Goal: Communication & Community: Answer question/provide support

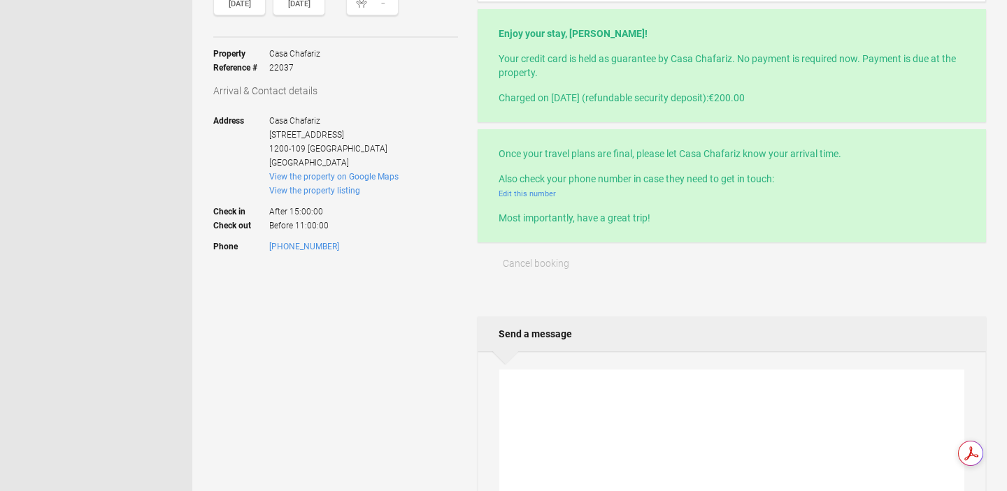
scroll to position [271, 0]
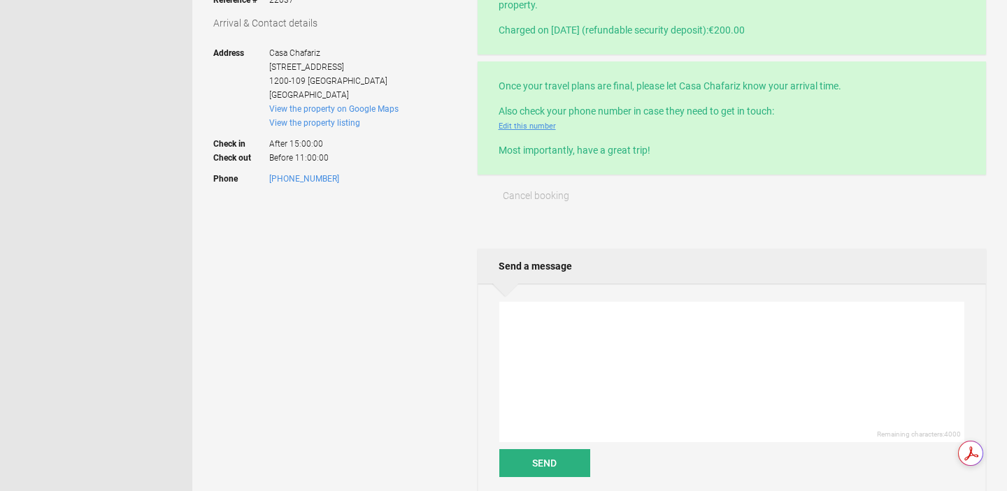
click at [525, 127] on link "Edit this number" at bounding box center [526, 126] width 57 height 9
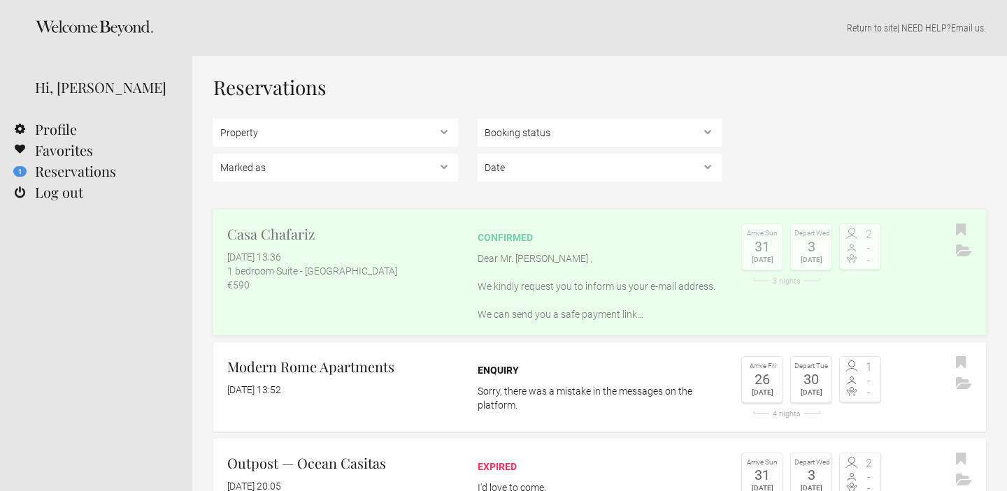
click at [564, 260] on p "Dear Mr. Raluca , We kindly request you to inform us your e-mail address. We ca…" at bounding box center [599, 287] width 245 height 70
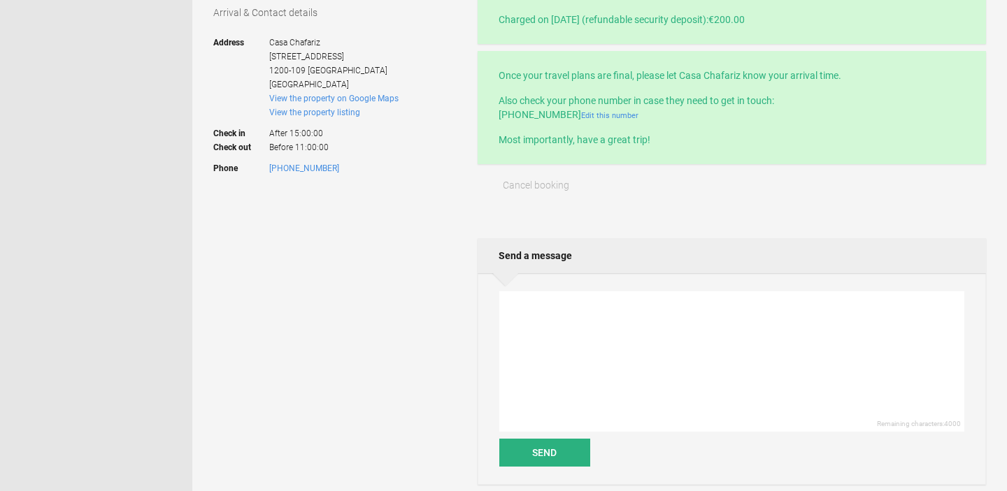
scroll to position [317, 0]
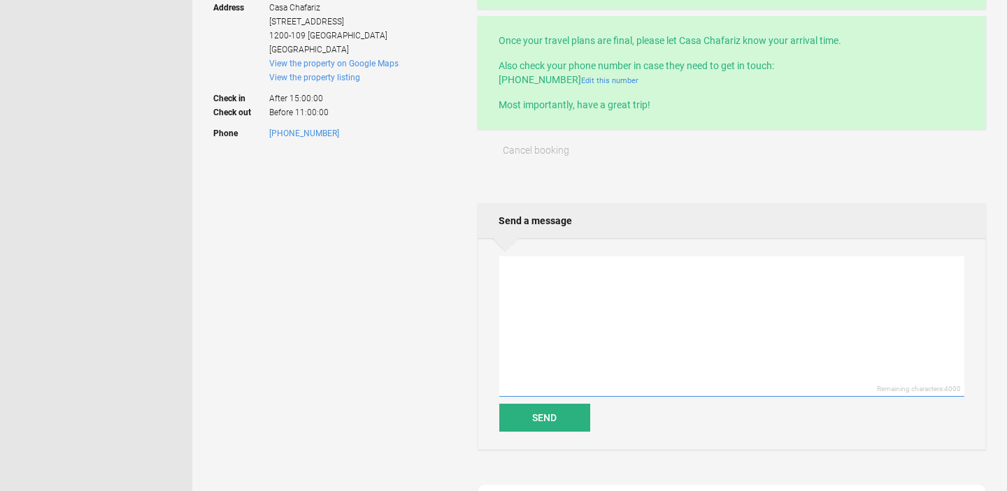
click at [534, 285] on textarea at bounding box center [731, 327] width 465 height 141
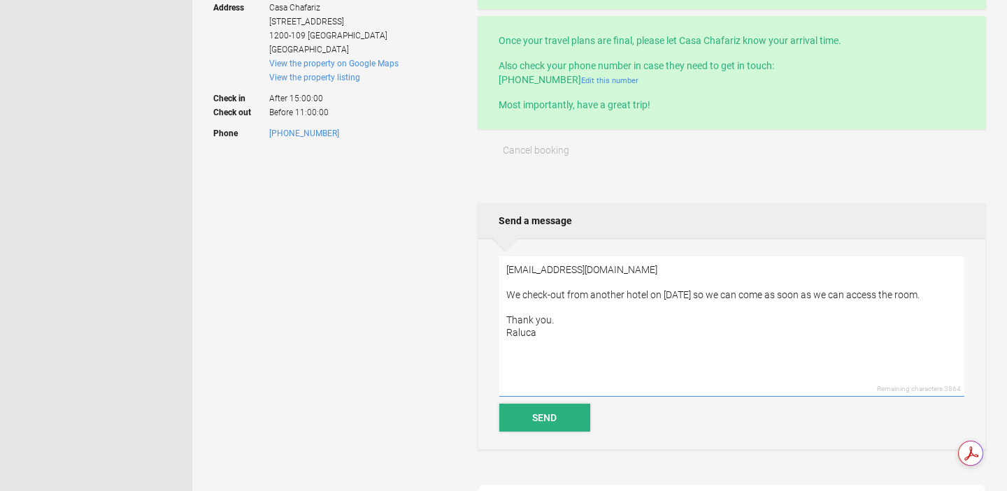
type textarea "[EMAIL_ADDRESS][DOMAIN_NAME] We check-out from another hotel on [DATE] so we ca…"
click at [554, 420] on button "Send" at bounding box center [544, 418] width 91 height 28
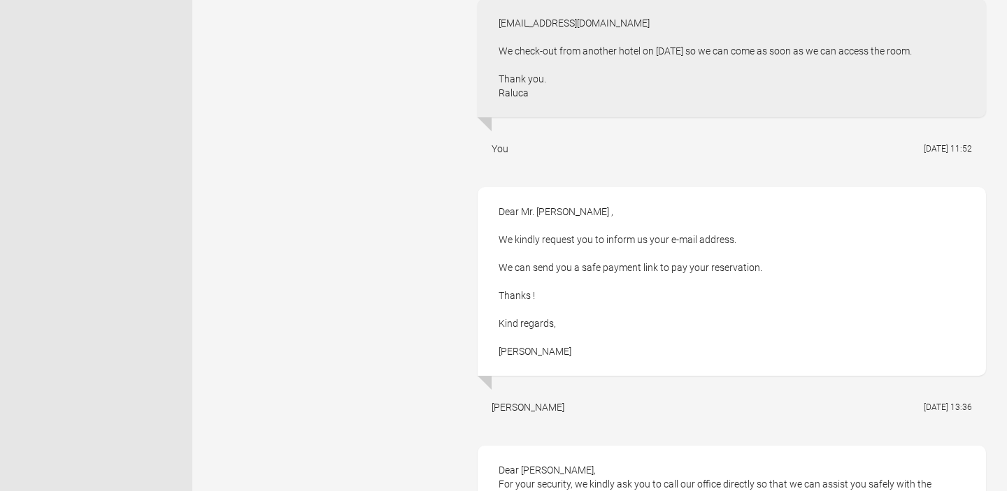
scroll to position [803, 0]
